Goal: Task Accomplishment & Management: Use online tool/utility

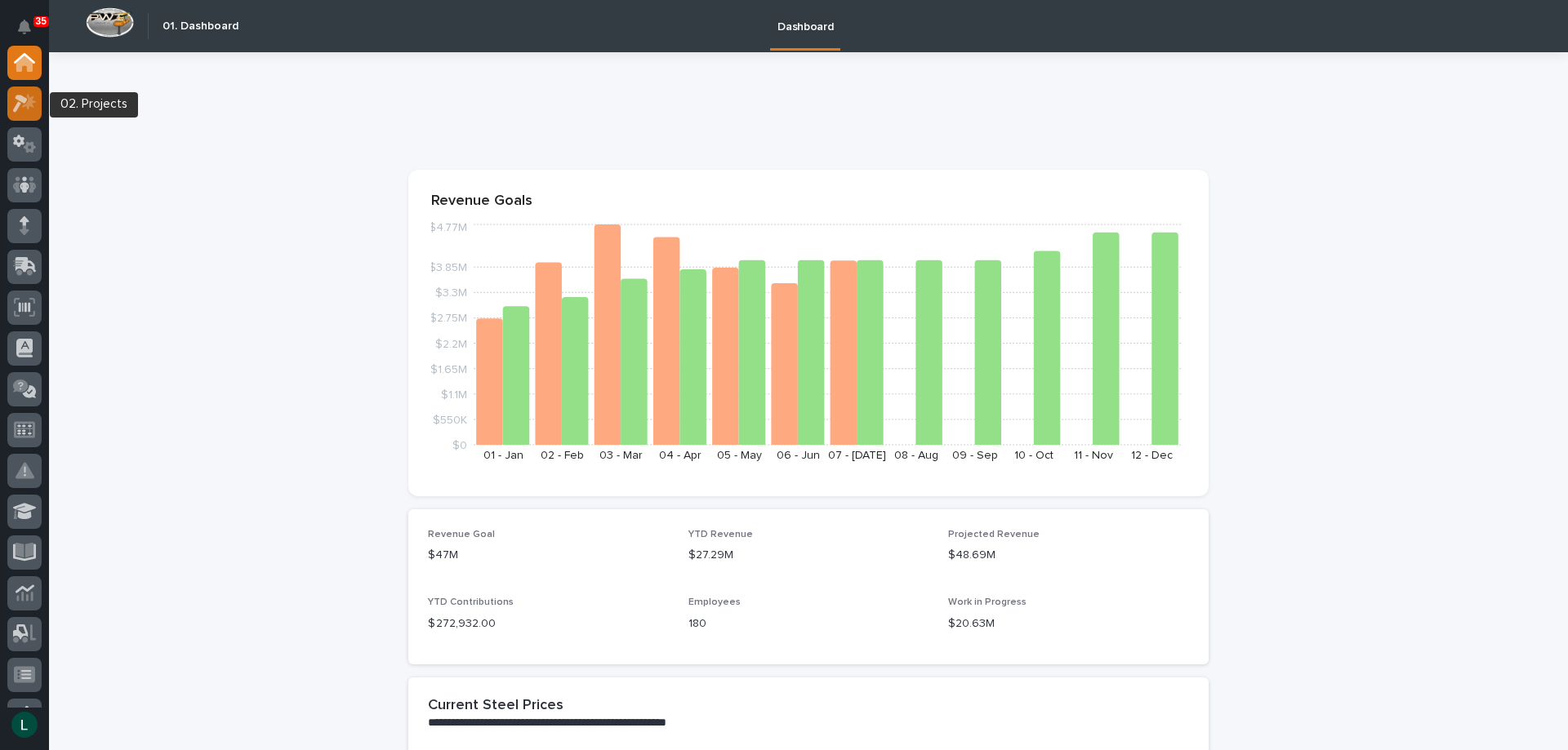
click at [20, 91] on div at bounding box center [24, 104] width 34 height 34
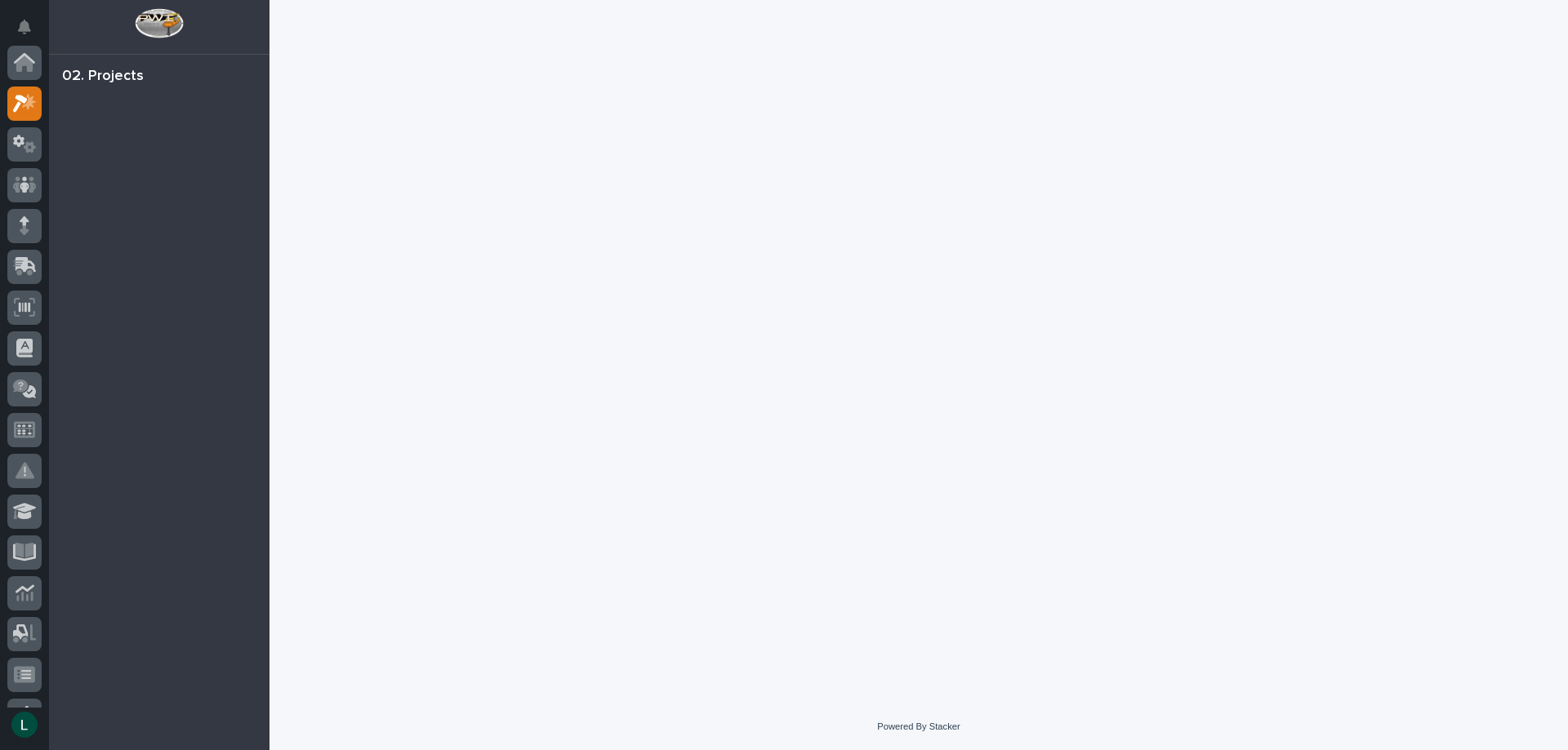
scroll to position [41, 0]
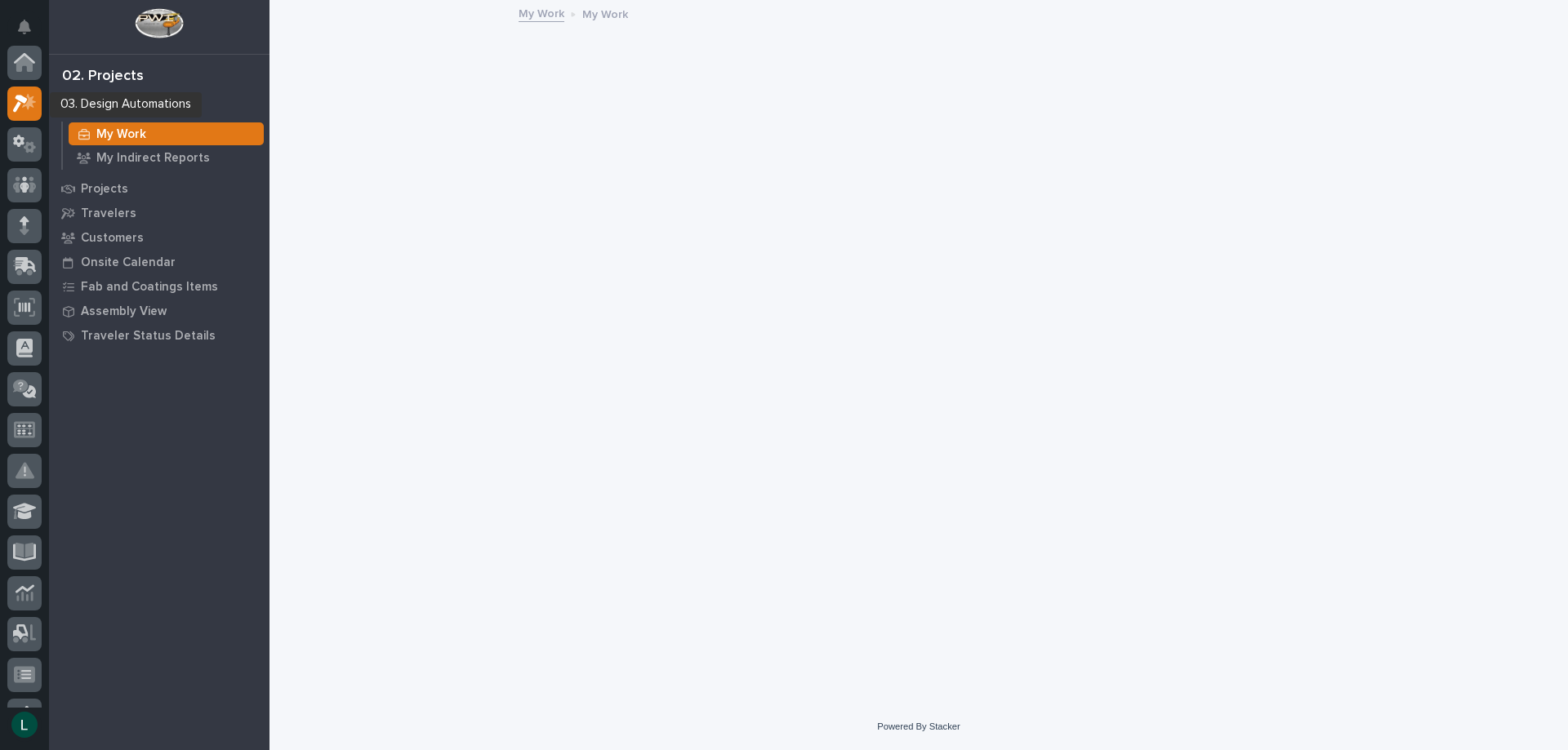
scroll to position [41, 0]
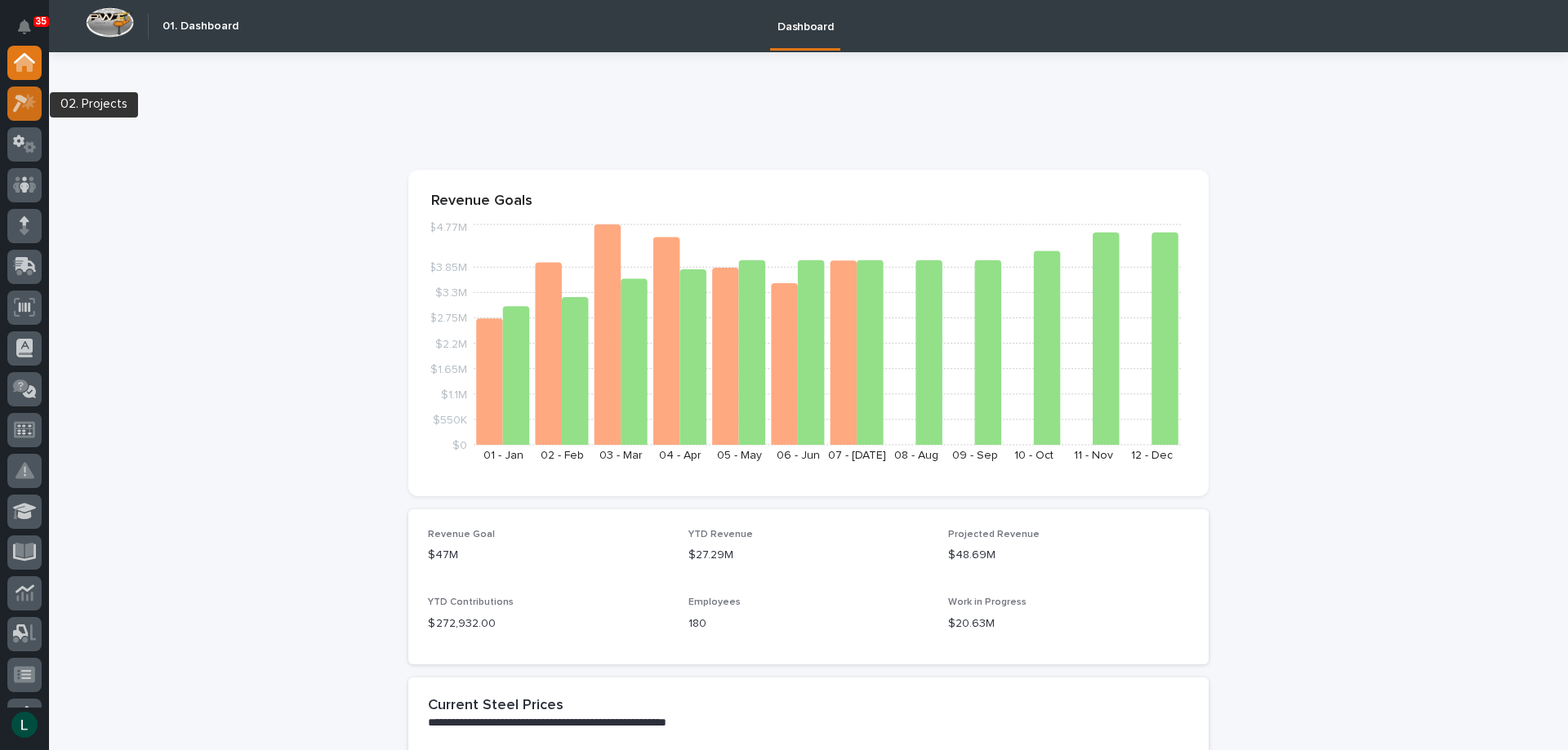
click at [18, 100] on icon at bounding box center [20, 103] width 15 height 18
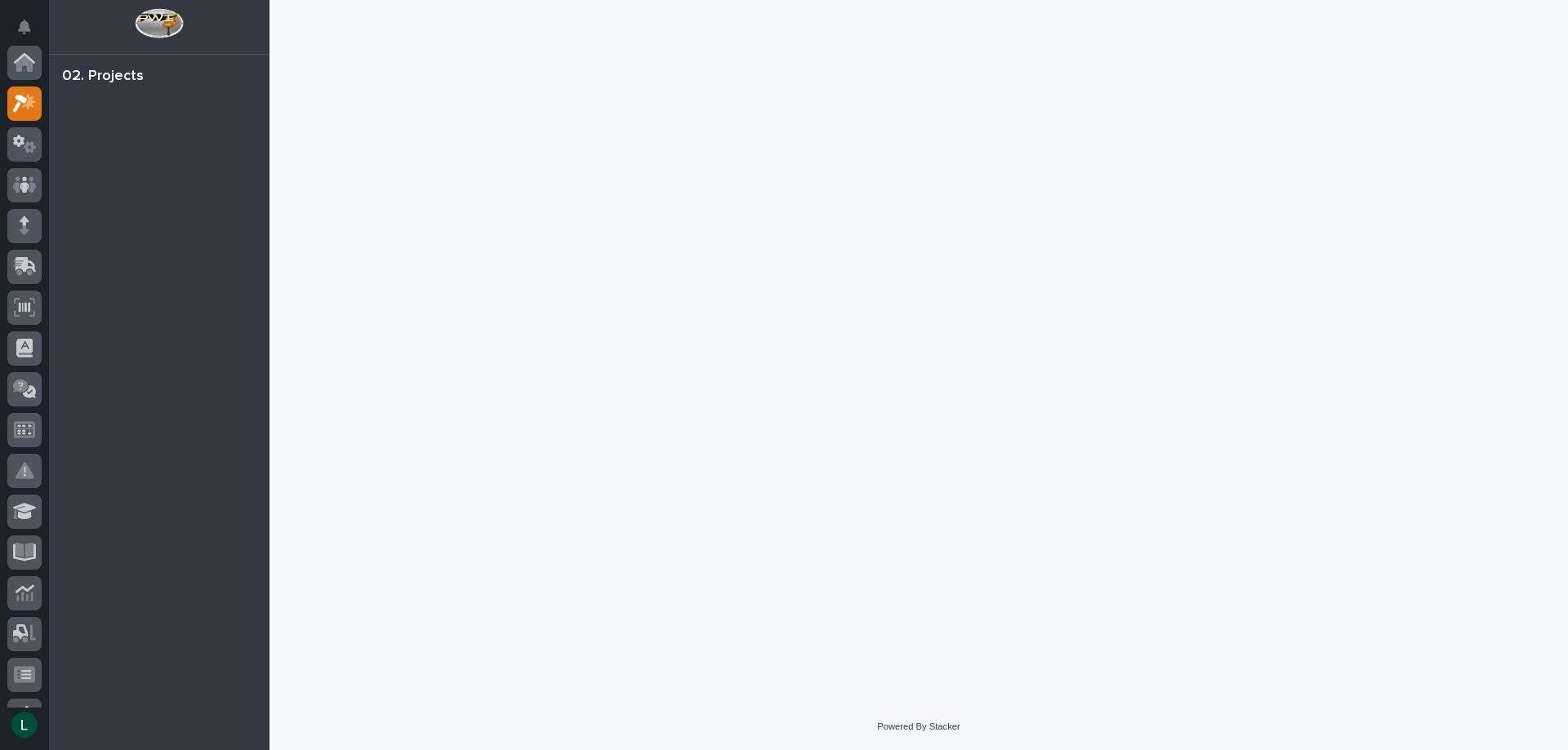
scroll to position [41, 0]
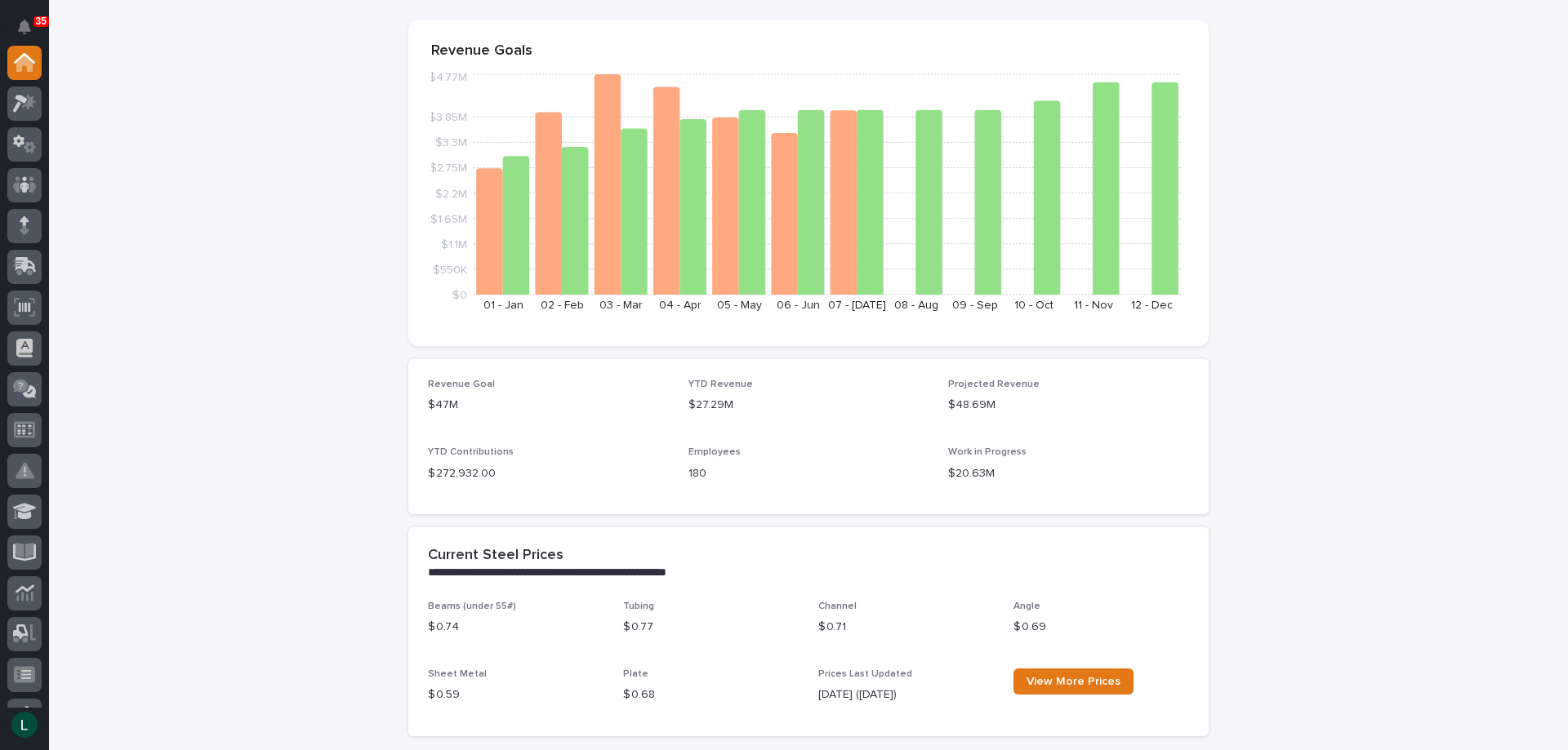
scroll to position [164, 0]
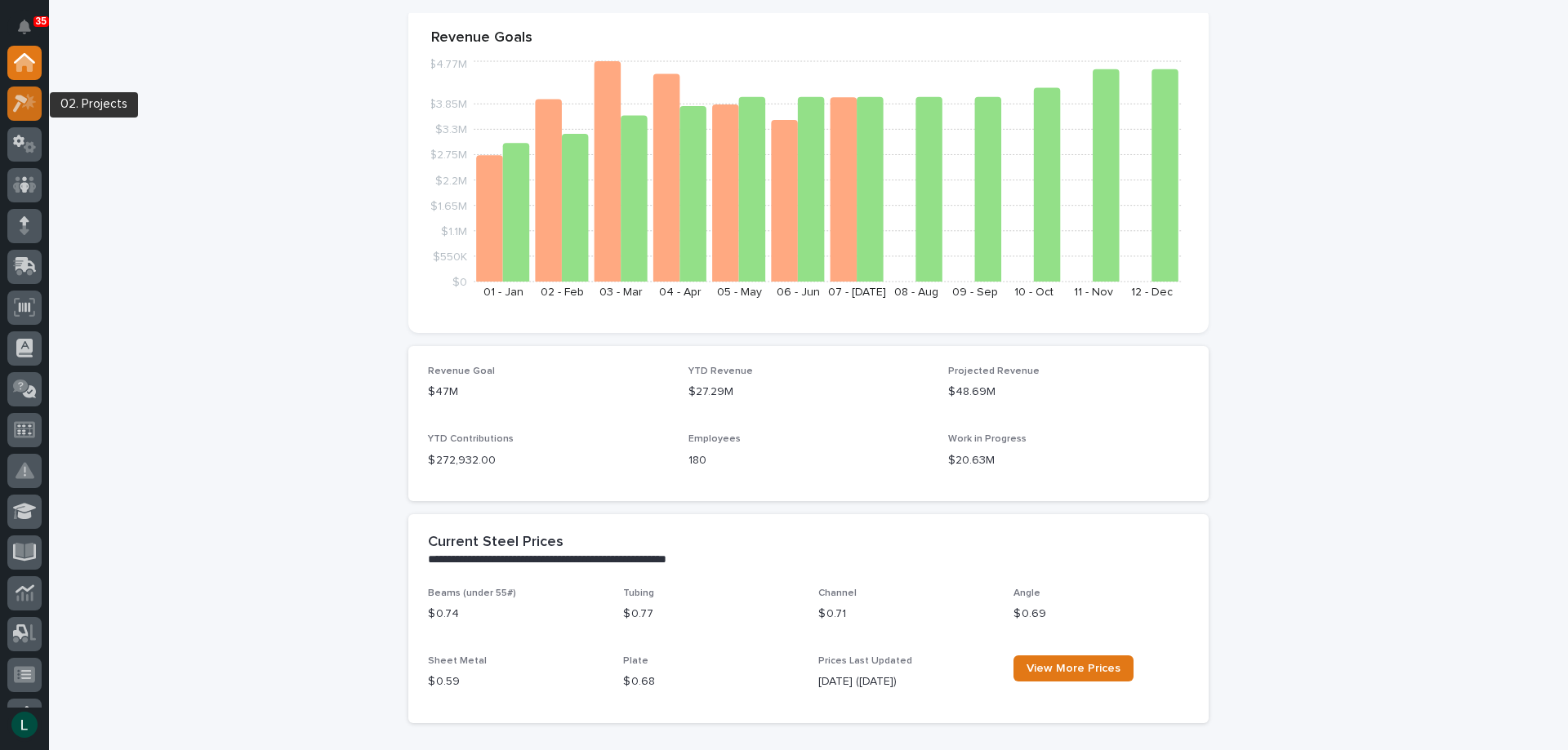
click at [20, 100] on icon at bounding box center [20, 103] width 15 height 18
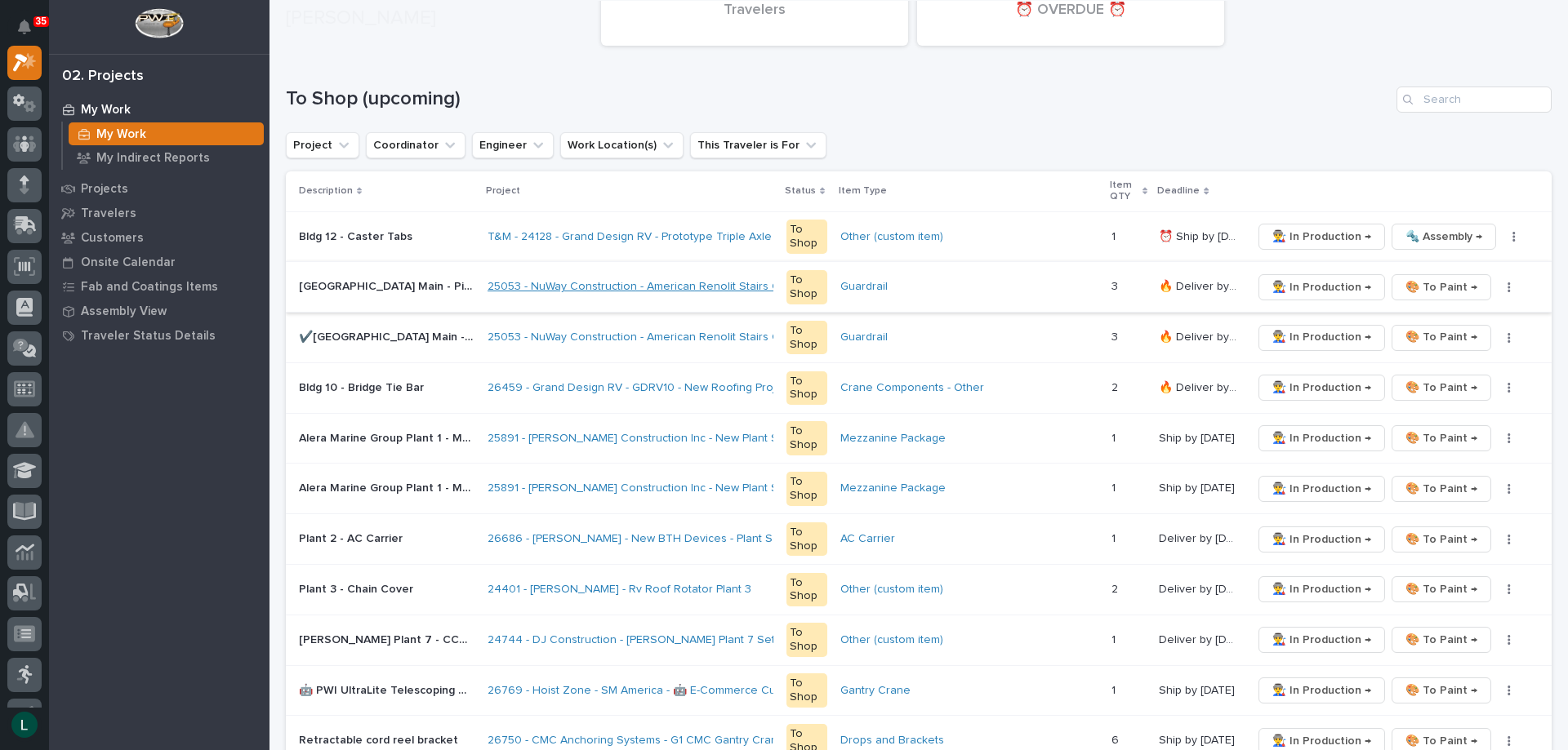
scroll to position [245, 0]
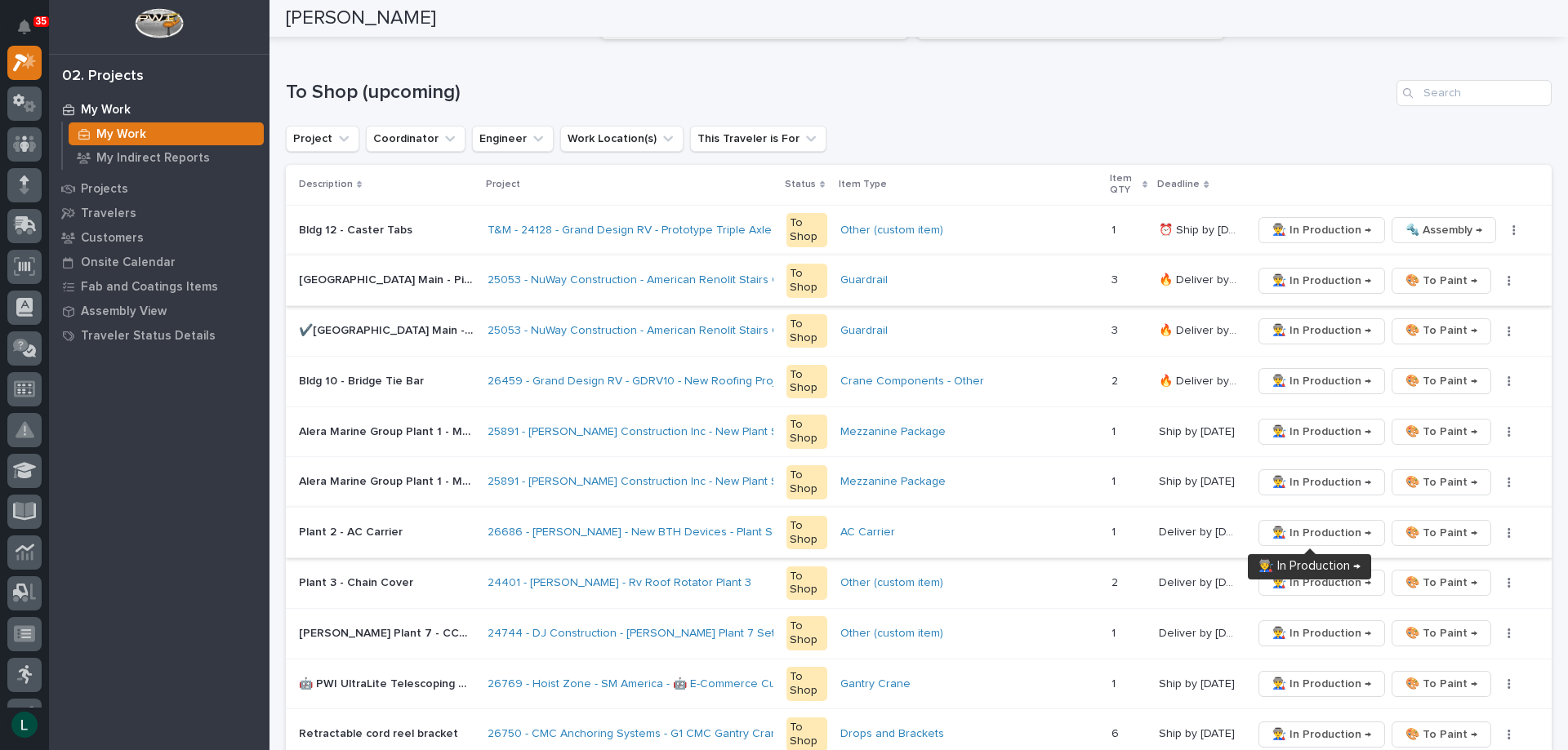
click at [1304, 532] on span "👨‍🏭 In Production →" at bounding box center [1321, 533] width 99 height 19
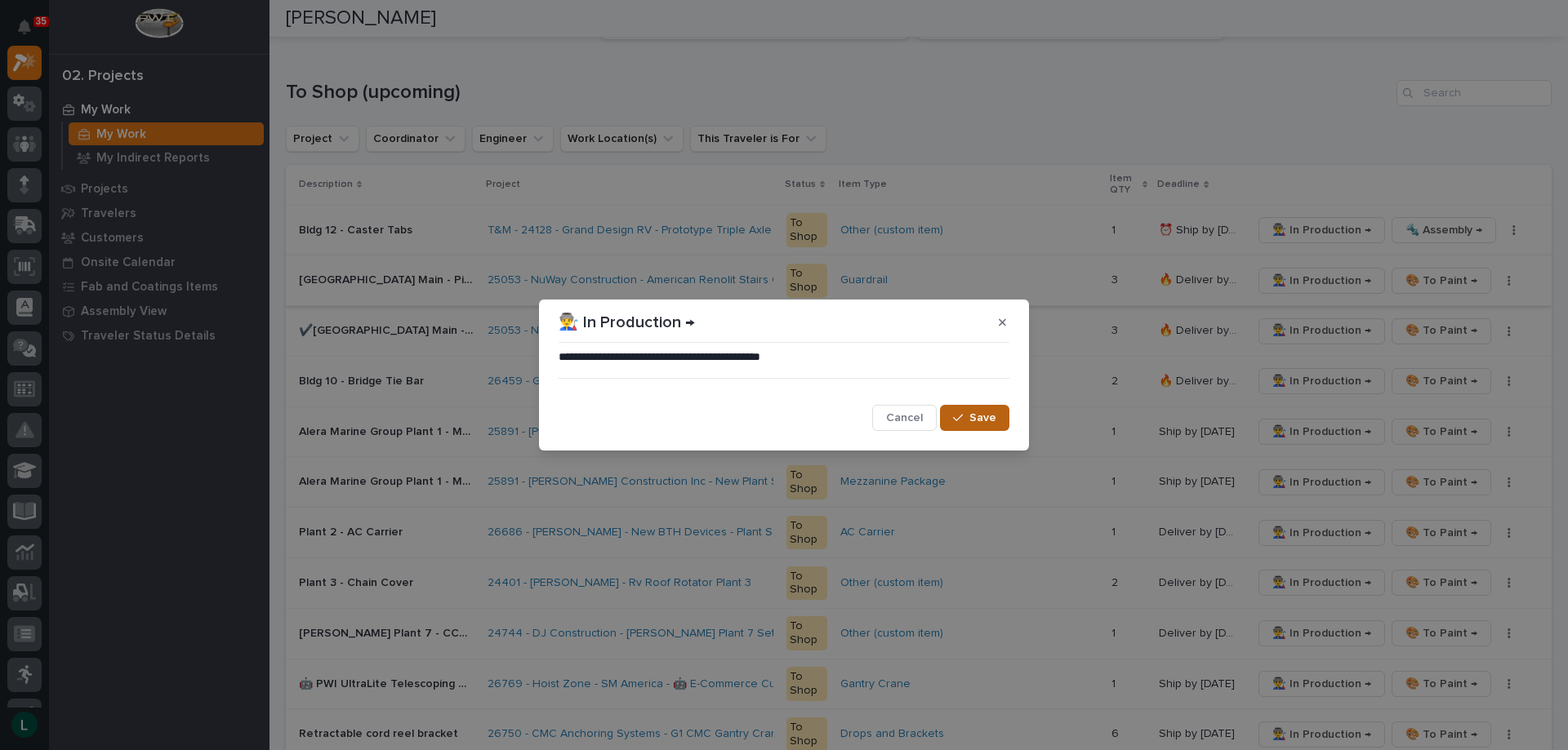
click at [959, 414] on icon "button" at bounding box center [957, 418] width 10 height 11
